Goal: Transaction & Acquisition: Purchase product/service

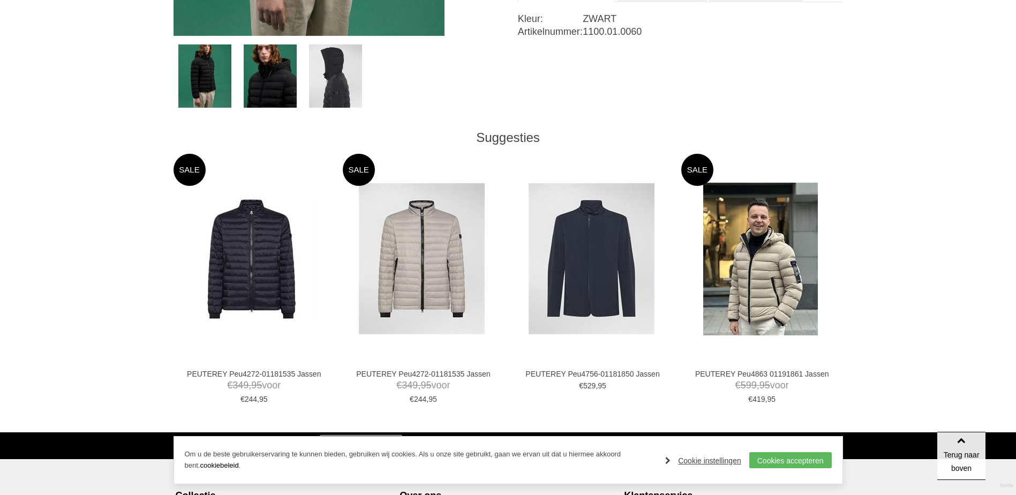
scroll to position [536, 0]
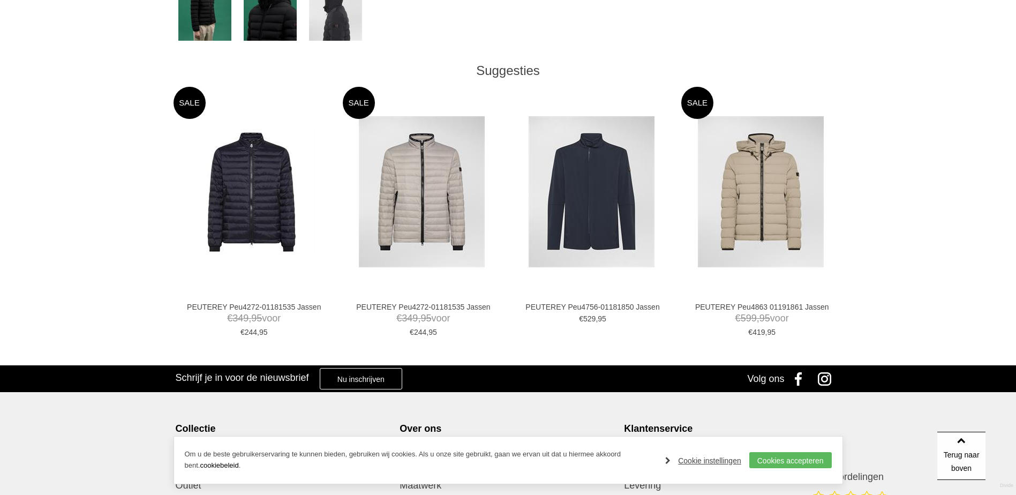
click at [765, 210] on img at bounding box center [761, 191] width 126 height 151
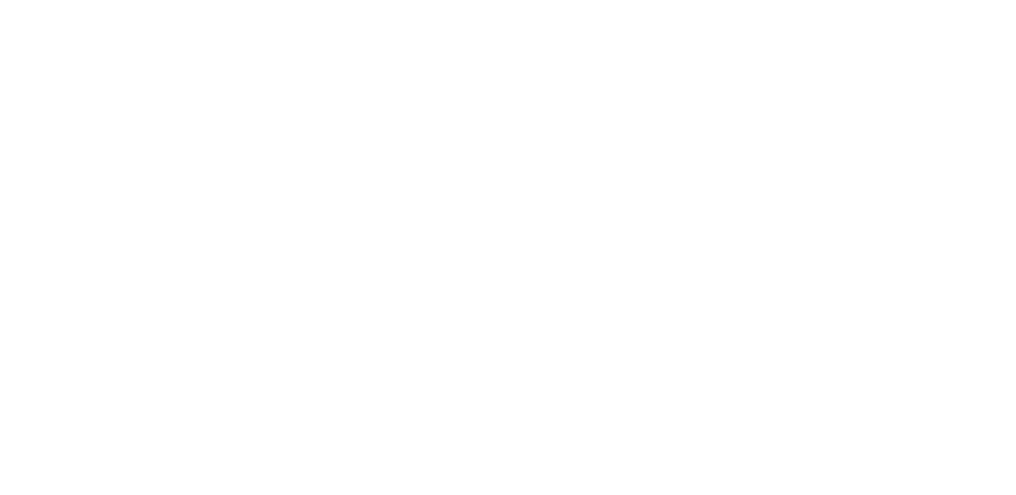
scroll to position [536, 0]
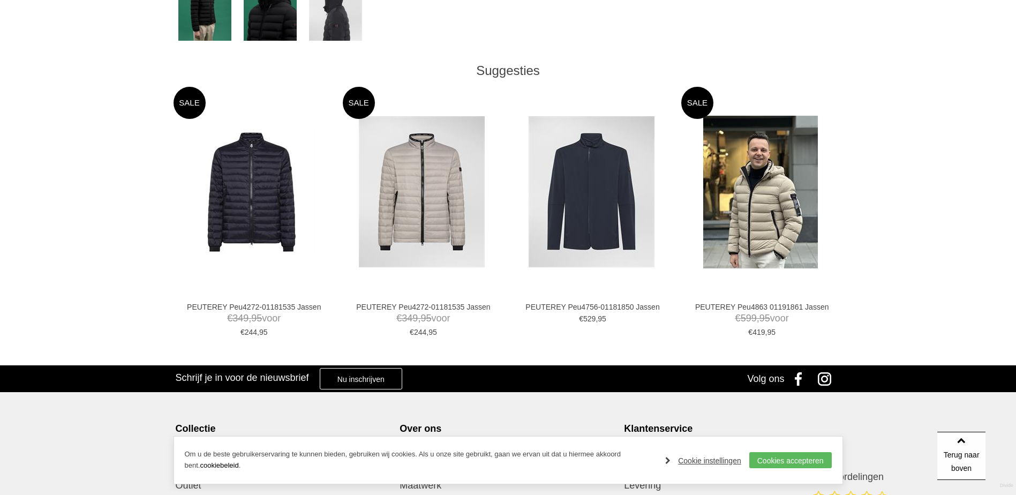
drag, startPoint x: 0, startPoint y: 0, endPoint x: 104, endPoint y: 313, distance: 329.7
